Goal: Communication & Community: Answer question/provide support

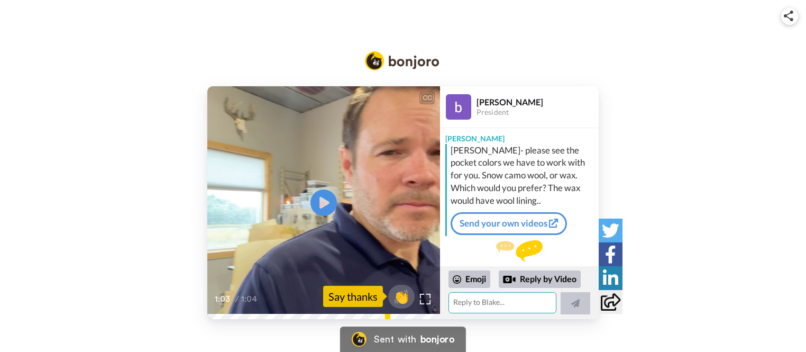
click at [519, 302] on textarea at bounding box center [502, 302] width 108 height 21
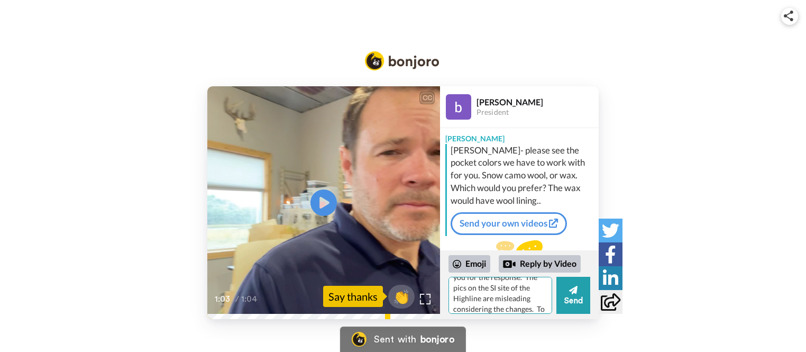
scroll to position [31, 0]
click at [502, 298] on textarea "[PERSON_NAME] - Thank you for the response. The pics on the SI site of the High…" at bounding box center [500, 295] width 104 height 37
click at [539, 304] on textarea "[PERSON_NAME] - Thank you for the response. The pics on the SI site of the High…" at bounding box center [500, 295] width 104 height 37
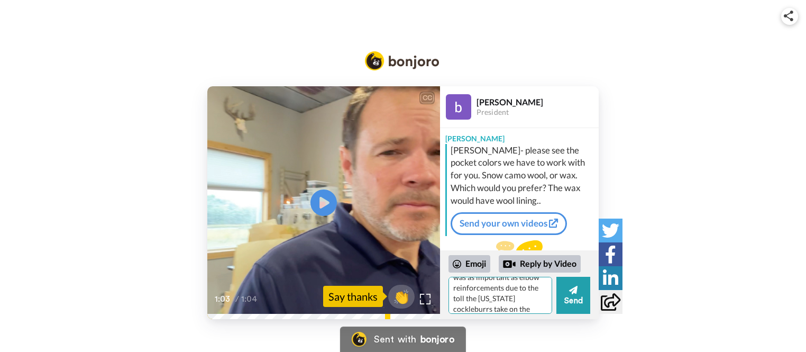
click at [485, 300] on textarea "[PERSON_NAME] - Thank you for the response. The pics on the SI site of the High…" at bounding box center [500, 295] width 104 height 37
click at [509, 309] on textarea "[PERSON_NAME] - Thank you for the response. The pics on the SI site of the High…" at bounding box center [500, 295] width 104 height 37
click at [509, 288] on textarea "[PERSON_NAME] - Thank you for the response. The pics on the SI site of the High…" at bounding box center [500, 295] width 104 height 37
click at [538, 306] on textarea "[PERSON_NAME] - Thank you for the response. The pics on the SI site of the High…" at bounding box center [500, 295] width 104 height 37
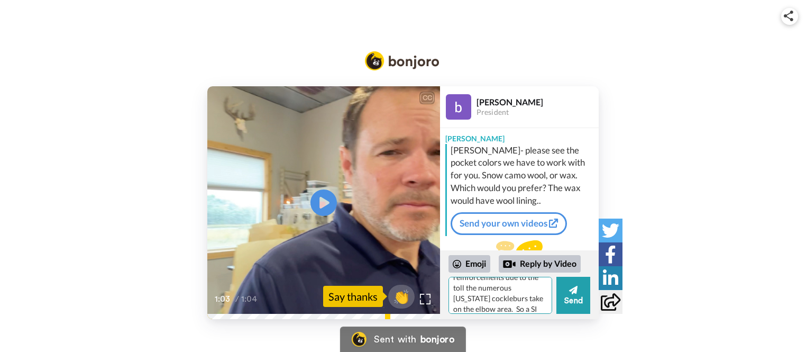
scroll to position [94, 0]
click at [543, 309] on textarea "[PERSON_NAME] - Thank you for the response. The pics on the SI site of the High…" at bounding box center [500, 295] width 104 height 37
click at [509, 303] on textarea "[PERSON_NAME] - Thank you for the response. The pics on the SI site of the High…" at bounding box center [500, 295] width 104 height 37
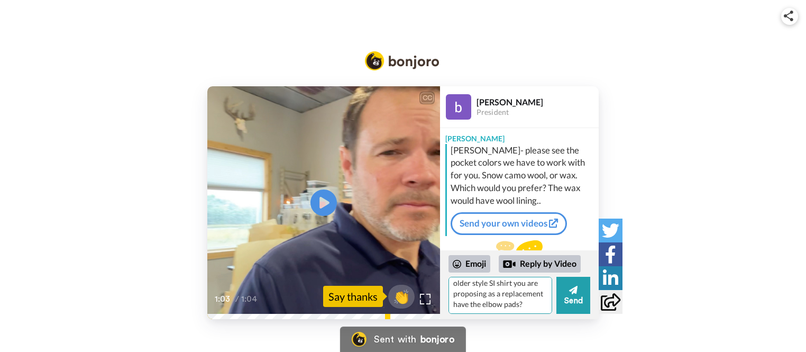
click at [512, 304] on textarea "[PERSON_NAME] - Thank you for the response. The pics on the SI site of the High…" at bounding box center [500, 295] width 104 height 37
click at [530, 307] on textarea "[PERSON_NAME] - Thank you for the response. The pics on the SI site of the High…" at bounding box center [500, 295] width 104 height 37
click at [501, 284] on textarea "[PERSON_NAME] - Thank you for the response. The pics on the SI site of the High…" at bounding box center [500, 295] width 104 height 37
click at [531, 305] on textarea "[PERSON_NAME] - Thank you for the response. The pics on the SI site of the High…" at bounding box center [500, 295] width 104 height 37
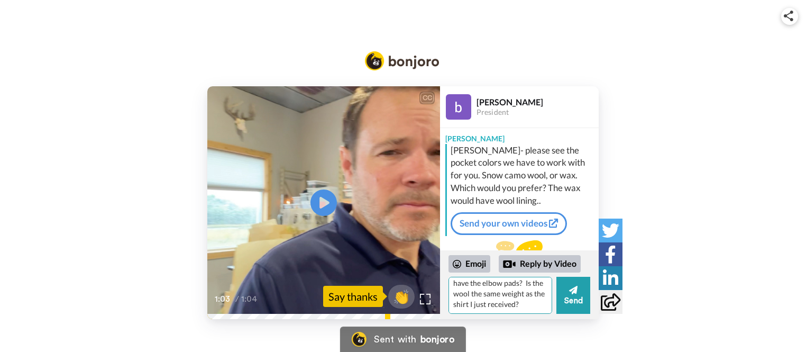
click at [524, 303] on textarea "[PERSON_NAME] - Thank you for the response. The pics on the SI site of the High…" at bounding box center [500, 295] width 104 height 37
click at [474, 308] on textarea "[PERSON_NAME] - Thank you for the response. The pics on the SI site of the High…" at bounding box center [500, 295] width 104 height 37
click at [505, 307] on textarea "[PERSON_NAME] - Thank you for the response. The pics on the SI site of the High…" at bounding box center [500, 295] width 104 height 37
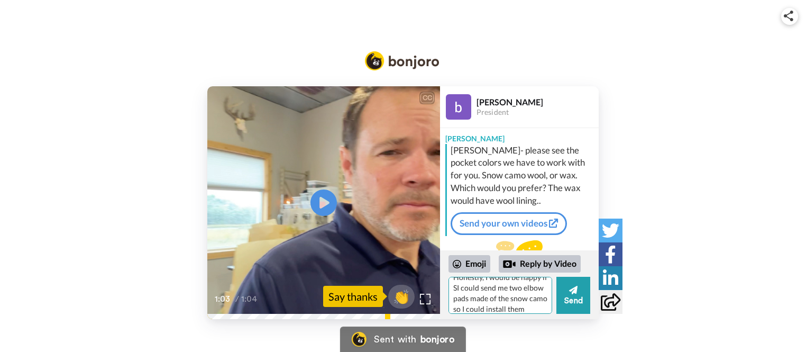
scroll to position [221, 0]
click at [491, 298] on textarea "[PERSON_NAME] - Thank you for the response. The pics on the SI site of the High…" at bounding box center [500, 295] width 104 height 37
click at [528, 306] on textarea "[PERSON_NAME] - Thank you for the response. The pics on the SI site of the High…" at bounding box center [500, 295] width 104 height 37
type textarea "[PERSON_NAME] - Thank you for the response. The pics on the SI site of the High…"
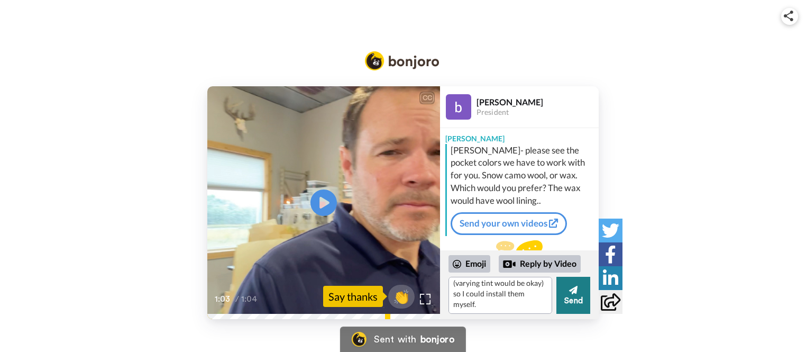
click at [577, 286] on icon at bounding box center [573, 290] width 8 height 8
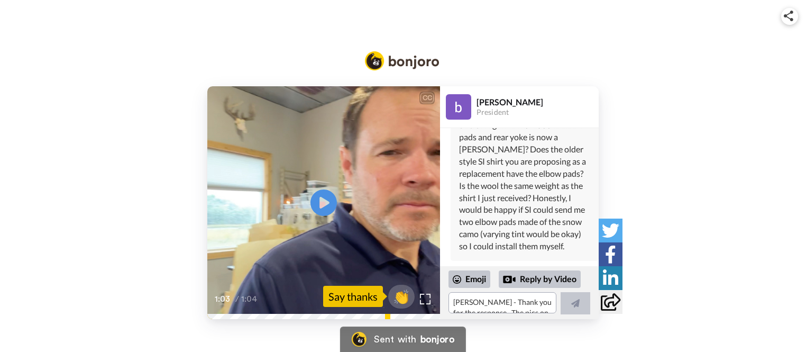
scroll to position [281, 0]
